Goal: Navigation & Orientation: Find specific page/section

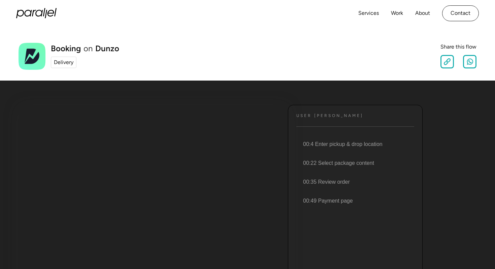
click at [69, 65] on div "Delivery" at bounding box center [64, 62] width 20 height 8
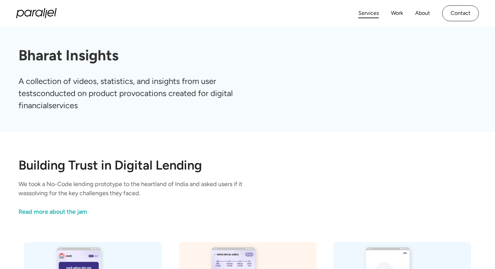
click at [370, 15] on link "Services" at bounding box center [368, 13] width 21 height 10
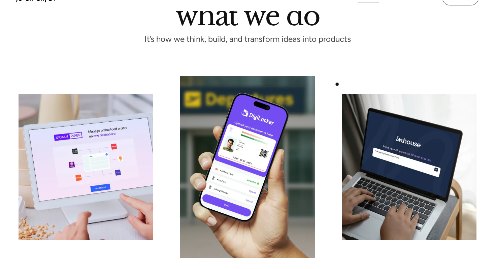
scroll to position [299, 0]
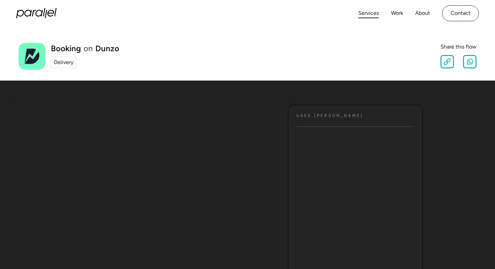
click at [371, 14] on link "Services" at bounding box center [368, 13] width 21 height 10
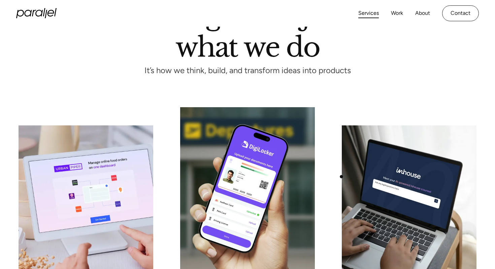
scroll to position [74, 0]
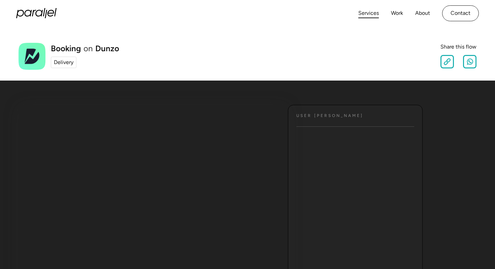
click at [375, 16] on link "Services" at bounding box center [368, 13] width 21 height 10
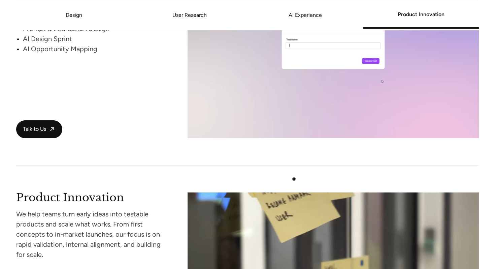
scroll to position [1491, 0]
